Goal: Information Seeking & Learning: Learn about a topic

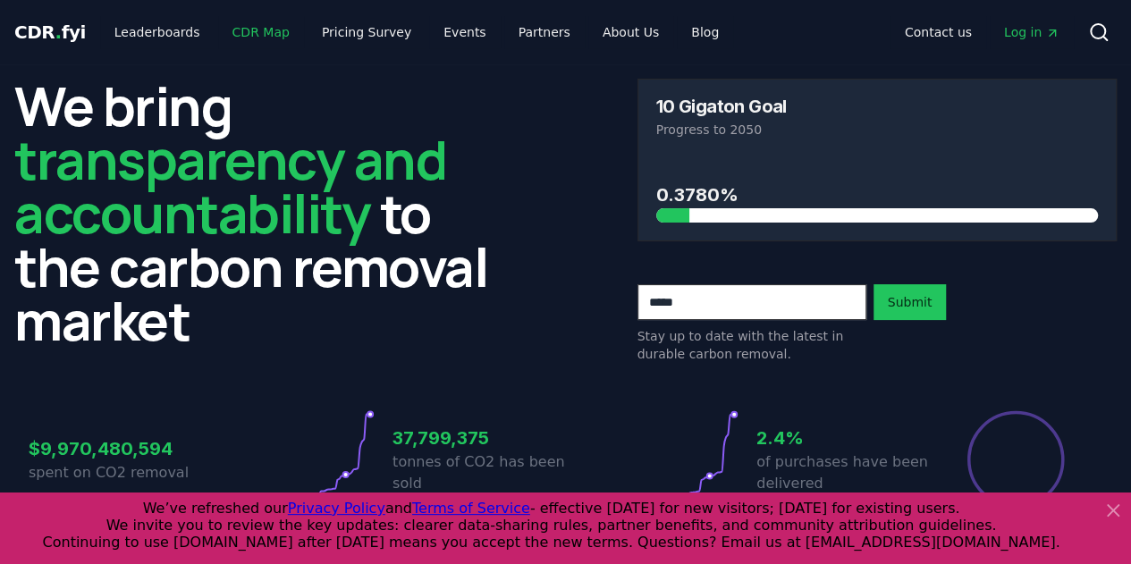
click at [241, 26] on link "CDR Map" at bounding box center [261, 32] width 86 height 32
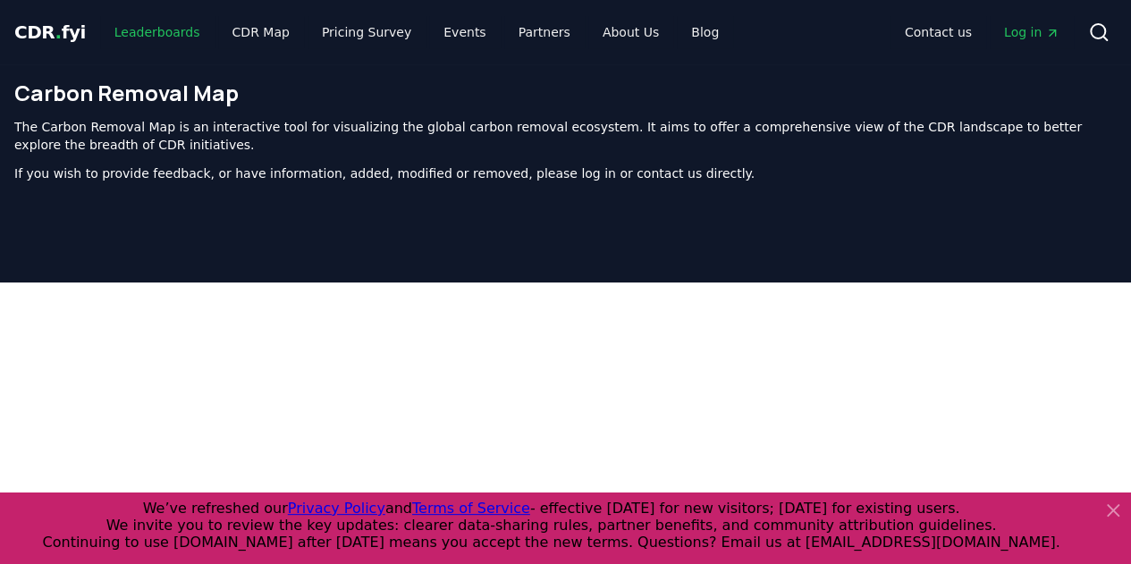
click at [134, 25] on link "Leaderboards" at bounding box center [157, 32] width 114 height 32
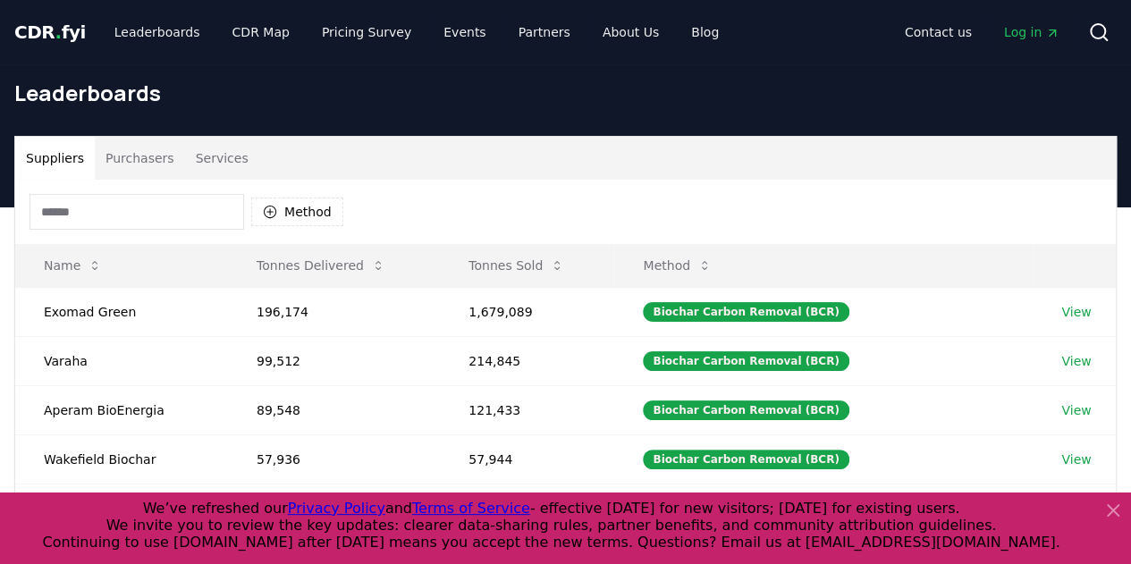
click at [214, 150] on button "Services" at bounding box center [222, 158] width 74 height 43
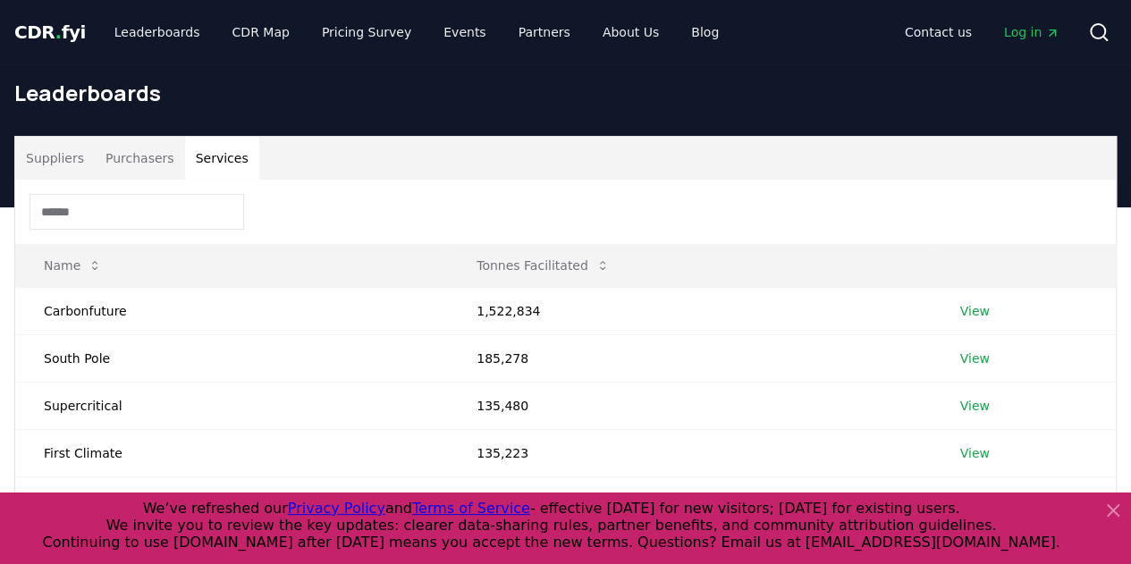
click at [151, 151] on button "Purchasers" at bounding box center [140, 158] width 90 height 43
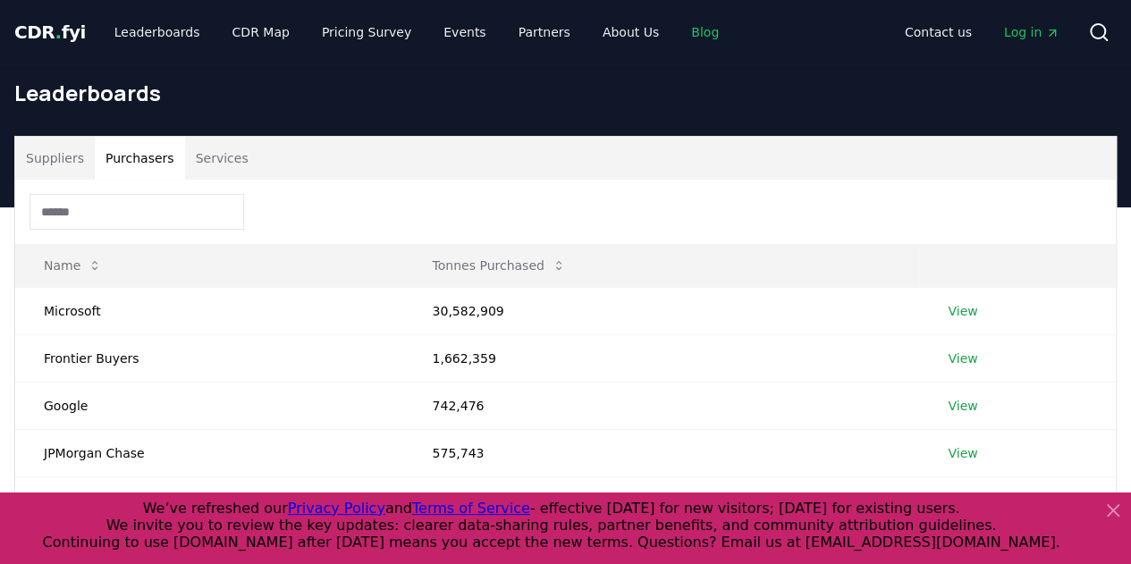
click at [681, 33] on link "Blog" at bounding box center [705, 32] width 56 height 32
click at [677, 29] on link "Blog" at bounding box center [705, 32] width 56 height 32
click at [605, 37] on link "About Us" at bounding box center [630, 32] width 85 height 32
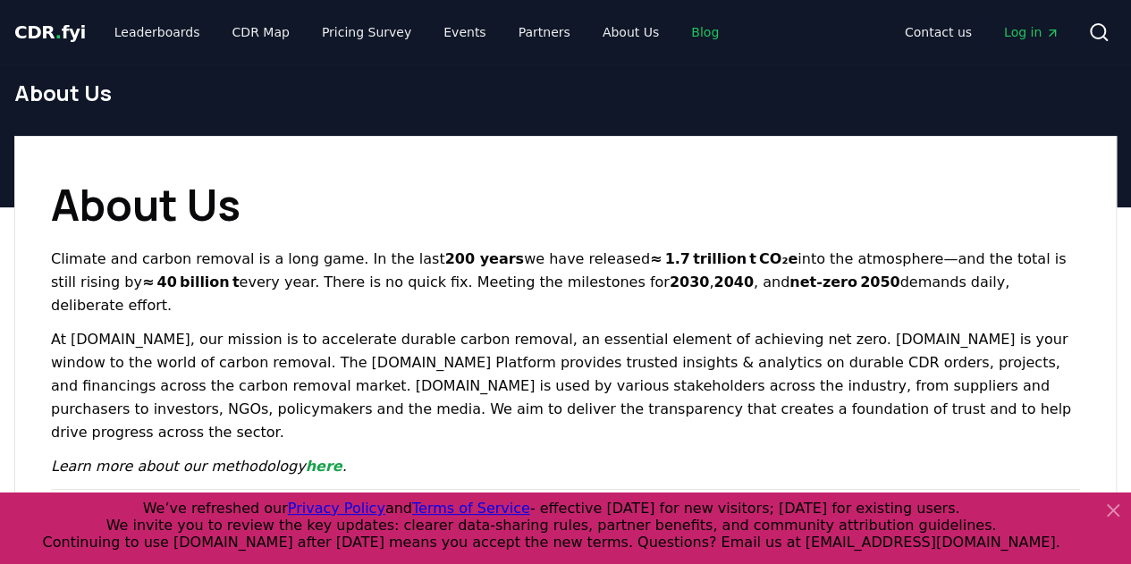
click at [677, 34] on link "Blog" at bounding box center [705, 32] width 56 height 32
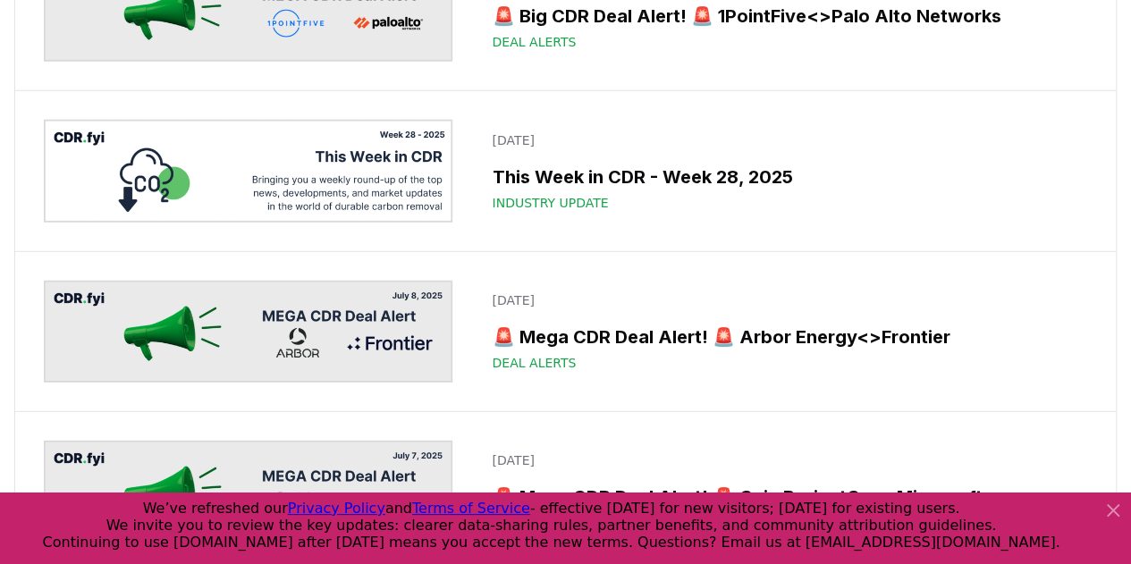
scroll to position [2415, 0]
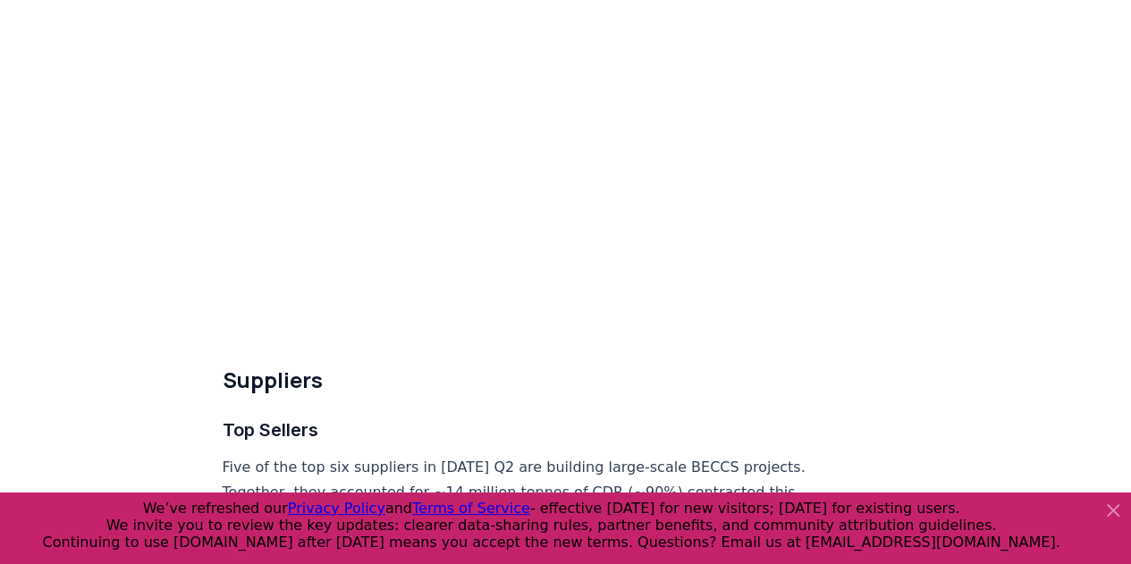
scroll to position [6260, 0]
